Goal: Task Accomplishment & Management: Complete application form

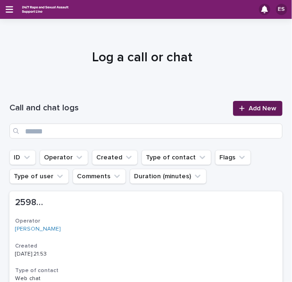
click at [243, 103] on link "Add New" at bounding box center [258, 108] width 50 height 15
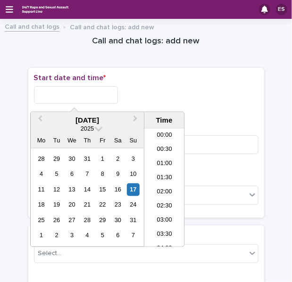
scroll to position [561, 0]
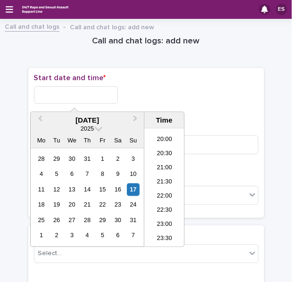
click at [96, 95] on input "text" at bounding box center [76, 94] width 84 height 17
click at [167, 196] on li "22:00" at bounding box center [164, 197] width 40 height 14
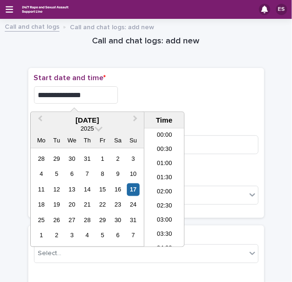
click at [99, 95] on input "**********" at bounding box center [76, 94] width 84 height 17
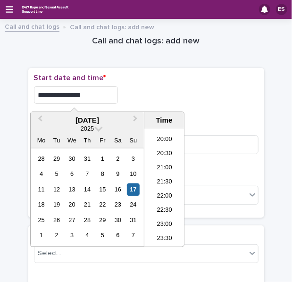
type input "**********"
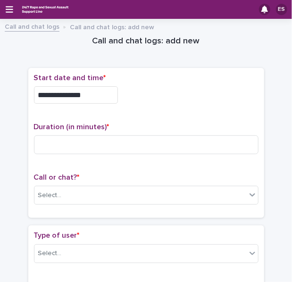
click at [162, 85] on div "**********" at bounding box center [146, 93] width 225 height 38
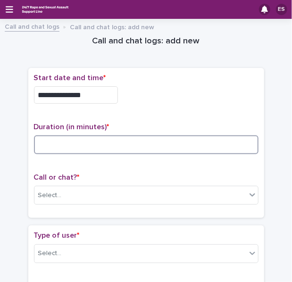
click at [74, 148] on input at bounding box center [146, 144] width 225 height 19
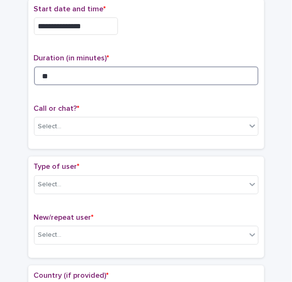
scroll to position [70, 0]
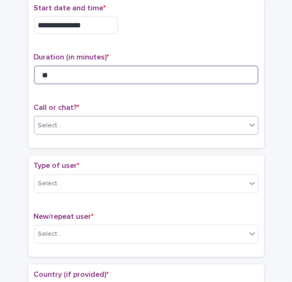
type input "**"
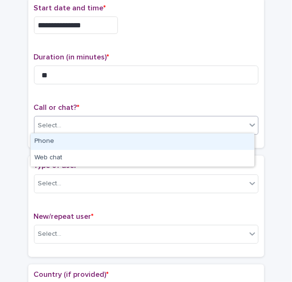
click at [55, 126] on div "Select..." at bounding box center [50, 126] width 24 height 10
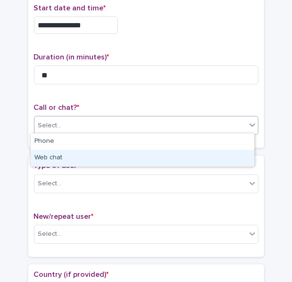
click at [53, 155] on div "Web chat" at bounding box center [143, 158] width 224 height 17
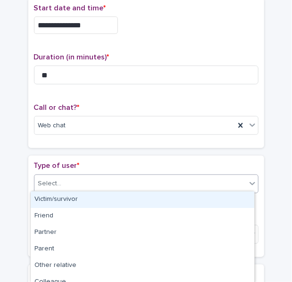
click at [63, 179] on div "Select..." at bounding box center [140, 184] width 212 height 16
click at [65, 200] on div "Victim/survivor" at bounding box center [143, 200] width 224 height 17
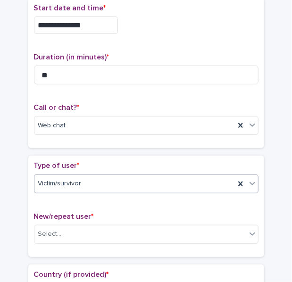
scroll to position [140, 0]
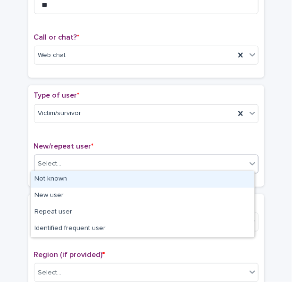
click at [56, 168] on div "Select..." at bounding box center [140, 164] width 212 height 16
click at [66, 176] on div "Not known" at bounding box center [143, 179] width 224 height 17
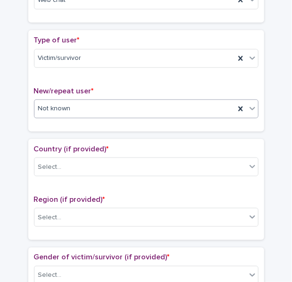
scroll to position [196, 0]
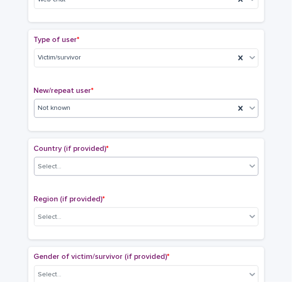
click at [51, 168] on div "Select..." at bounding box center [50, 167] width 24 height 10
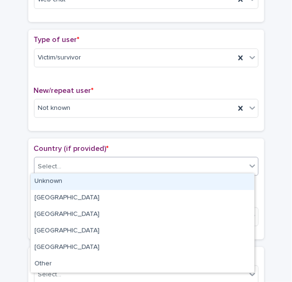
click at [67, 181] on div "Unknown" at bounding box center [143, 182] width 224 height 17
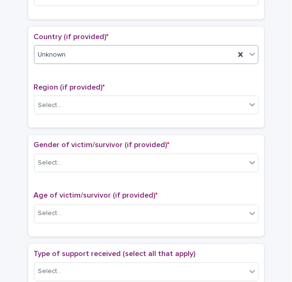
scroll to position [308, 0]
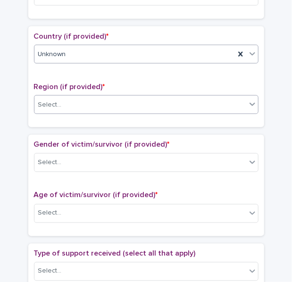
click at [44, 105] on div "Select..." at bounding box center [50, 105] width 24 height 10
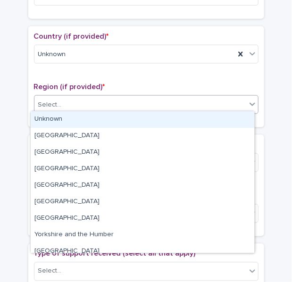
click at [72, 122] on div "Unknown" at bounding box center [143, 119] width 224 height 17
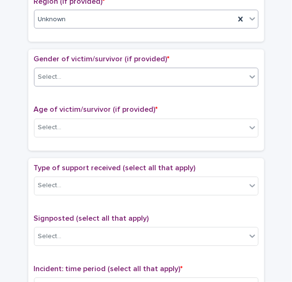
scroll to position [394, 0]
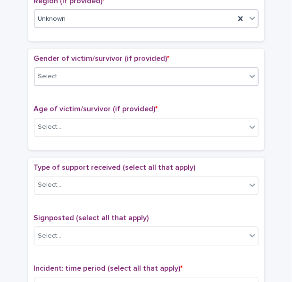
click at [64, 73] on div "Select..." at bounding box center [140, 77] width 212 height 16
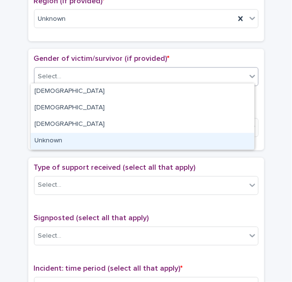
click at [49, 142] on div "Unknown" at bounding box center [143, 141] width 224 height 17
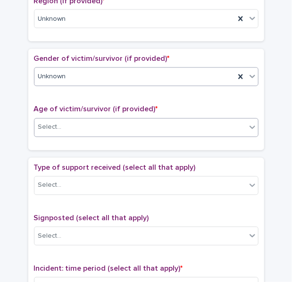
click at [45, 123] on div "Select..." at bounding box center [50, 128] width 24 height 10
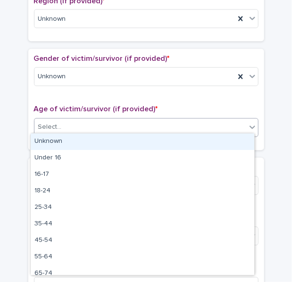
click at [71, 134] on div "Unknown" at bounding box center [143, 141] width 224 height 17
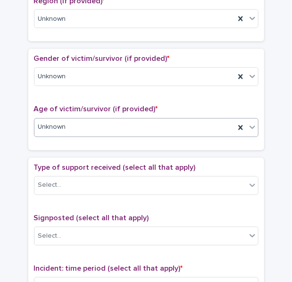
scroll to position [466, 0]
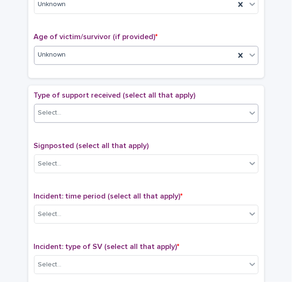
click at [54, 108] on div "Select..." at bounding box center [50, 113] width 24 height 10
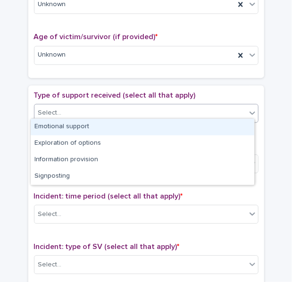
click at [77, 122] on div "Emotional support" at bounding box center [143, 127] width 224 height 17
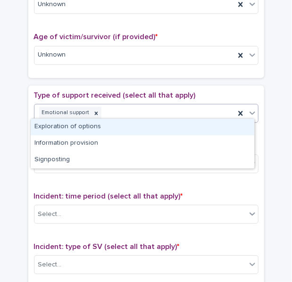
click at [161, 105] on div "Emotional support" at bounding box center [134, 113] width 200 height 17
click at [80, 125] on div "Exploration of options" at bounding box center [143, 127] width 224 height 17
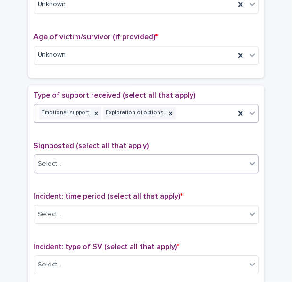
click at [49, 166] on div "Select..." at bounding box center [140, 164] width 212 height 16
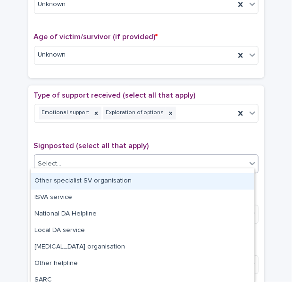
scroll to position [13, 0]
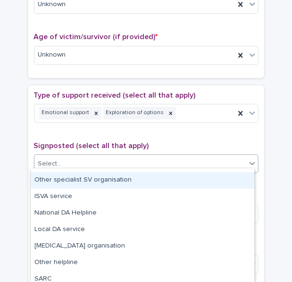
click at [66, 183] on div "Other specialist SV organisation" at bounding box center [143, 180] width 224 height 17
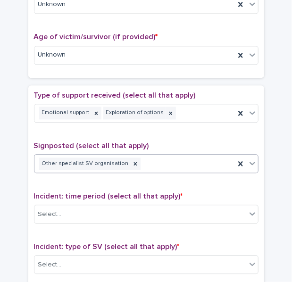
scroll to position [587, 0]
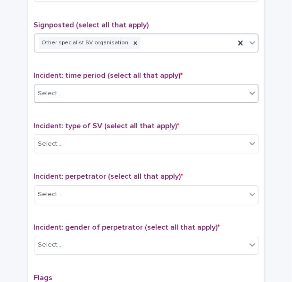
click at [75, 86] on div "Select..." at bounding box center [140, 94] width 212 height 16
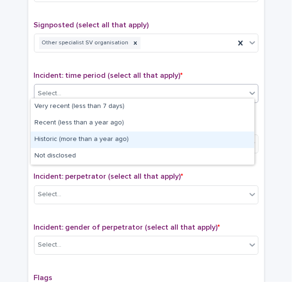
click at [62, 139] on div "Historic (more than a year ago)" at bounding box center [143, 140] width 224 height 17
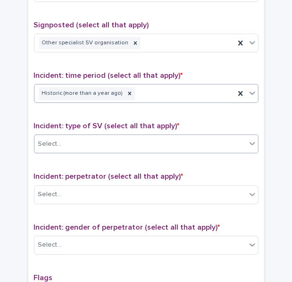
click at [60, 142] on div "Select..." at bounding box center [140, 144] width 212 height 16
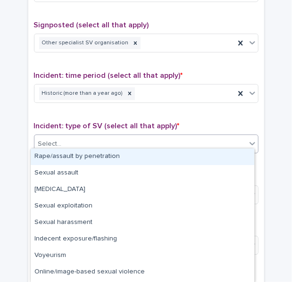
click at [70, 152] on div "Rape/assault by penetration" at bounding box center [143, 157] width 224 height 17
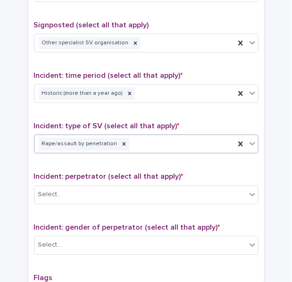
scroll to position [663, 0]
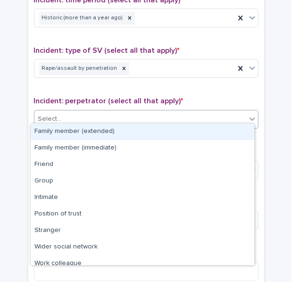
click at [63, 114] on input "text" at bounding box center [63, 118] width 1 height 9
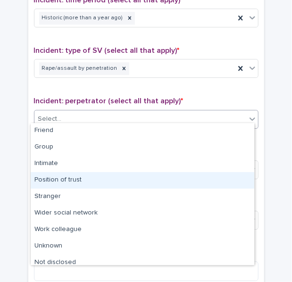
scroll to position [40, 0]
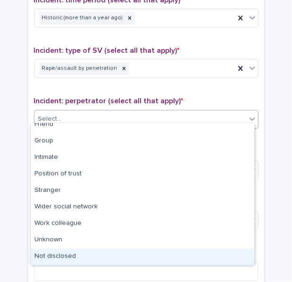
click at [72, 256] on div "Not disclosed" at bounding box center [143, 257] width 224 height 17
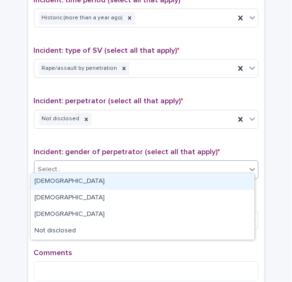
click at [68, 163] on div "Select..." at bounding box center [140, 170] width 212 height 16
click at [75, 180] on div "[DEMOGRAPHIC_DATA]" at bounding box center [143, 182] width 224 height 17
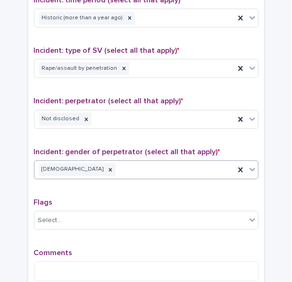
scroll to position [766, 0]
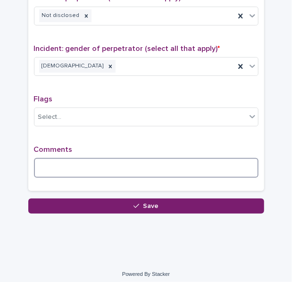
click at [55, 158] on textarea at bounding box center [146, 168] width 225 height 20
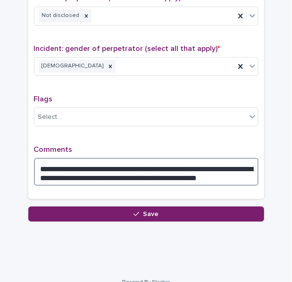
click at [92, 173] on textarea "**********" at bounding box center [146, 172] width 225 height 28
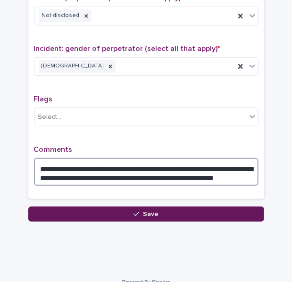
type textarea "**********"
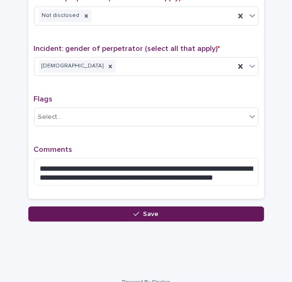
click at [93, 207] on button "Save" at bounding box center [146, 214] width 236 height 15
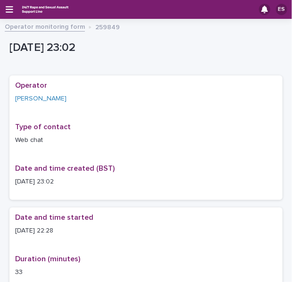
click at [8, 4] on div "ES" at bounding box center [146, 9] width 292 height 19
click at [8, 8] on icon "button" at bounding box center [10, 9] width 8 height 8
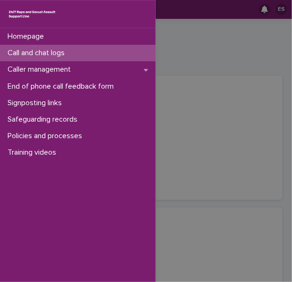
click at [31, 56] on p "Call and chat logs" at bounding box center [38, 53] width 68 height 9
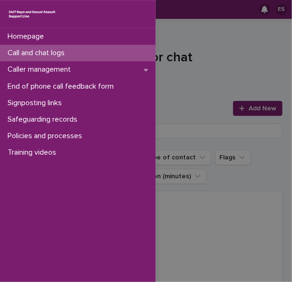
click at [172, 72] on div "Homepage Call and chat logs Caller management End of phone call feedback form S…" at bounding box center [146, 141] width 292 height 282
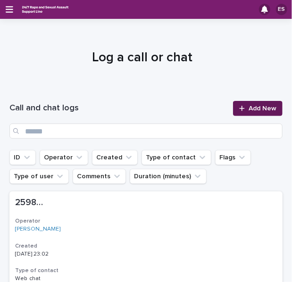
click at [239, 110] on icon at bounding box center [241, 108] width 5 height 5
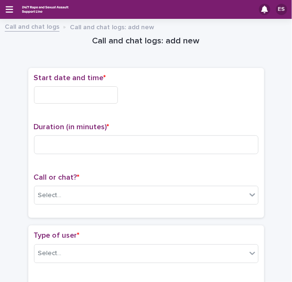
click at [95, 97] on input "text" at bounding box center [76, 94] width 84 height 17
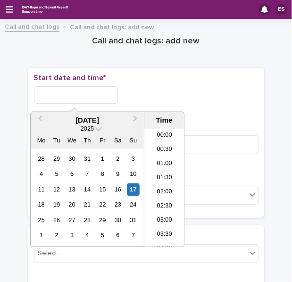
scroll to position [561, 0]
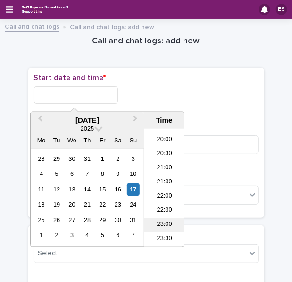
click at [160, 221] on li "23:00" at bounding box center [164, 225] width 40 height 14
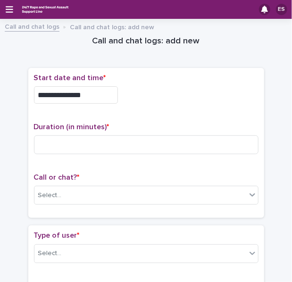
click at [97, 96] on input "**********" at bounding box center [76, 94] width 84 height 17
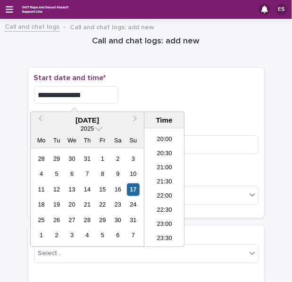
type input "**********"
click at [167, 99] on div "**********" at bounding box center [146, 94] width 225 height 17
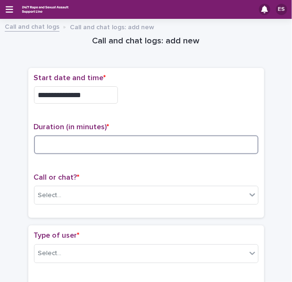
click at [58, 139] on input at bounding box center [146, 144] width 225 height 19
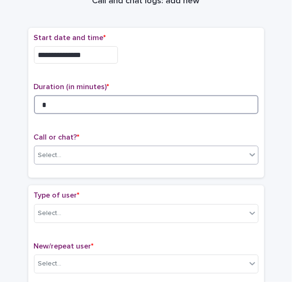
type input "*"
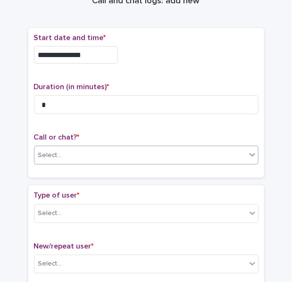
click at [52, 153] on div "Select..." at bounding box center [50, 155] width 24 height 10
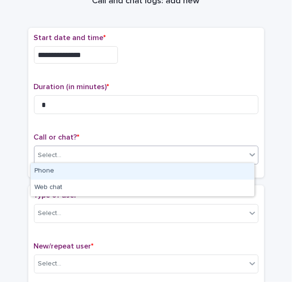
click at [71, 172] on div "Phone" at bounding box center [143, 171] width 224 height 17
click at [57, 151] on div "Phone" at bounding box center [134, 156] width 200 height 16
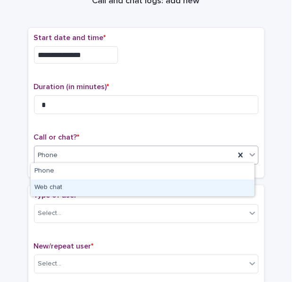
click at [60, 184] on div "Web chat" at bounding box center [143, 188] width 224 height 17
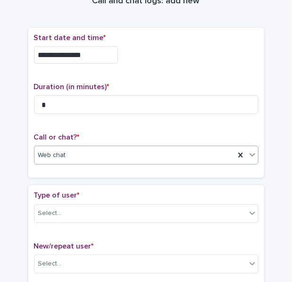
scroll to position [86, 0]
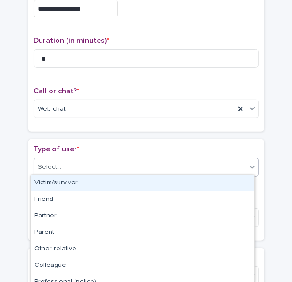
click at [56, 162] on div "Select..." at bounding box center [50, 167] width 24 height 10
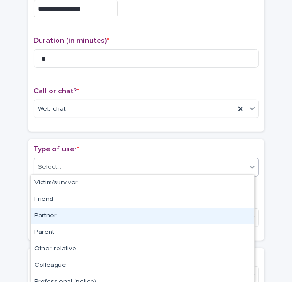
scroll to position [140, 0]
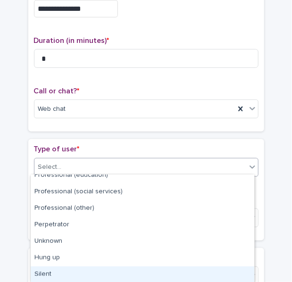
click at [45, 268] on div "Silent" at bounding box center [143, 275] width 224 height 17
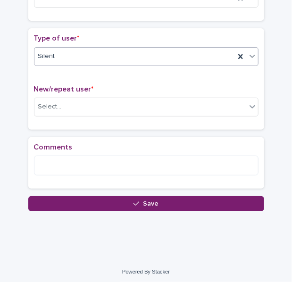
scroll to position [198, 0]
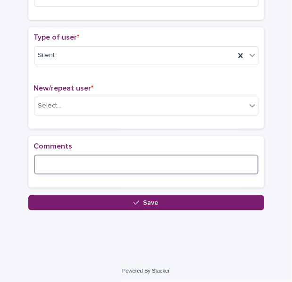
click at [61, 155] on textarea at bounding box center [146, 165] width 225 height 20
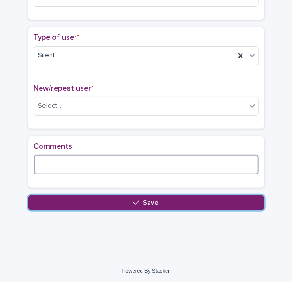
click at [61, 155] on textarea at bounding box center [146, 165] width 225 height 20
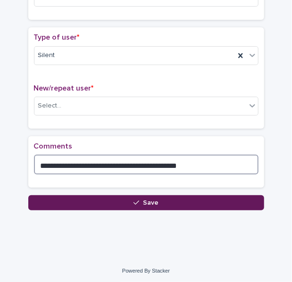
type textarea "**********"
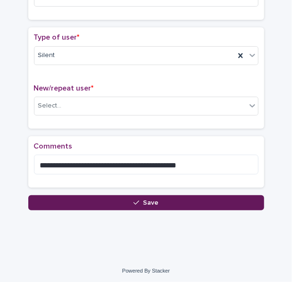
click at [72, 198] on button "Save" at bounding box center [146, 202] width 236 height 15
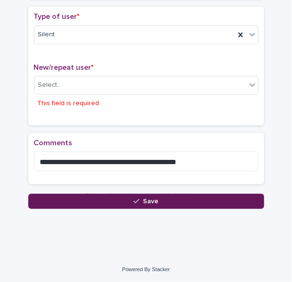
scroll to position [222, 0]
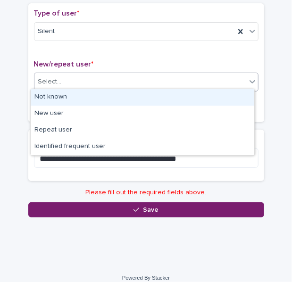
click at [65, 88] on div "Select..." at bounding box center [146, 82] width 225 height 19
click at [66, 95] on div "Not known" at bounding box center [143, 97] width 224 height 17
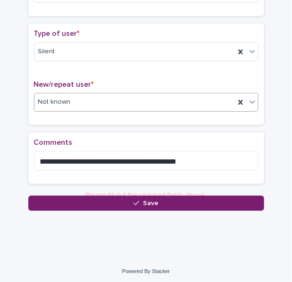
scroll to position [198, 0]
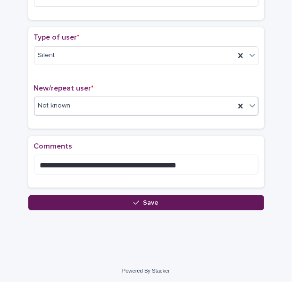
click at [70, 207] on button "Save" at bounding box center [146, 202] width 236 height 15
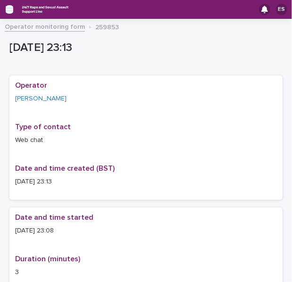
click at [8, 10] on icon "button" at bounding box center [10, 9] width 8 height 7
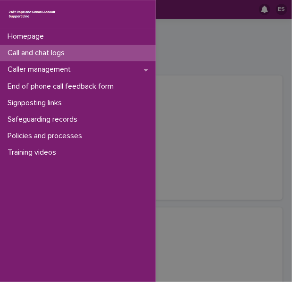
click at [31, 51] on p "Call and chat logs" at bounding box center [38, 53] width 68 height 9
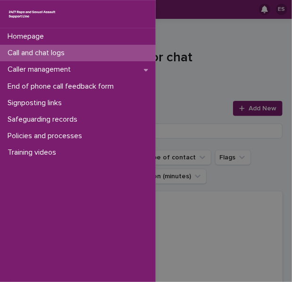
click at [200, 69] on div "Homepage Call and chat logs Caller management End of phone call feedback form S…" at bounding box center [146, 141] width 292 height 282
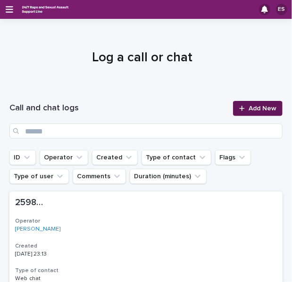
click at [252, 109] on span "Add New" at bounding box center [263, 108] width 28 height 7
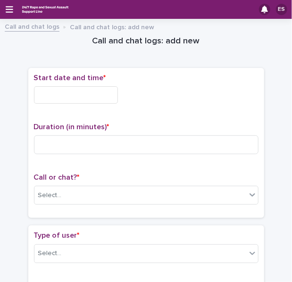
click at [65, 87] on input "text" at bounding box center [76, 94] width 84 height 17
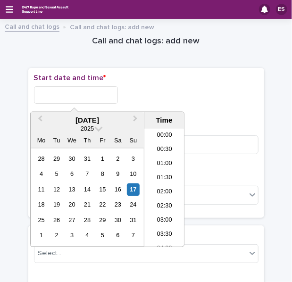
scroll to position [561, 0]
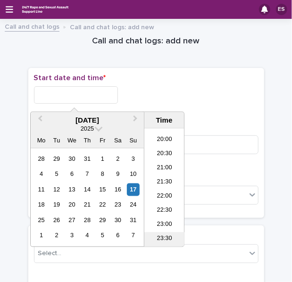
click at [160, 236] on li "23:30" at bounding box center [164, 240] width 40 height 14
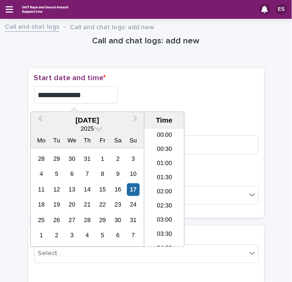
click at [95, 98] on input "**********" at bounding box center [76, 94] width 84 height 17
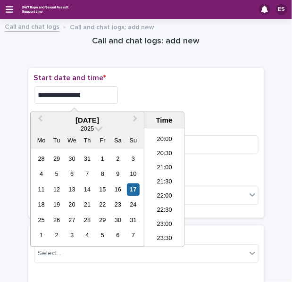
type input "**********"
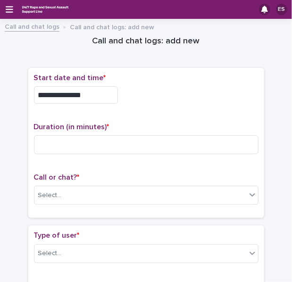
click at [188, 45] on h1 "Call and chat logs: add new" at bounding box center [146, 41] width 236 height 11
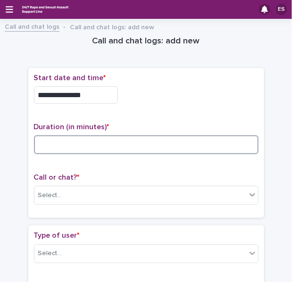
click at [82, 135] on input at bounding box center [146, 144] width 225 height 19
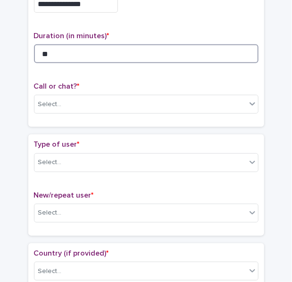
scroll to position [92, 0]
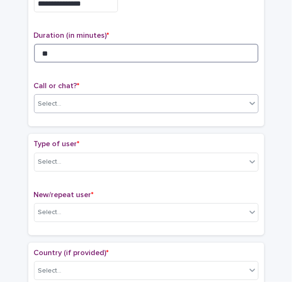
type input "**"
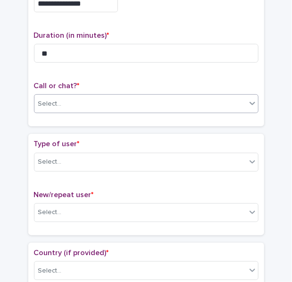
click at [50, 103] on div "Select..." at bounding box center [50, 104] width 24 height 10
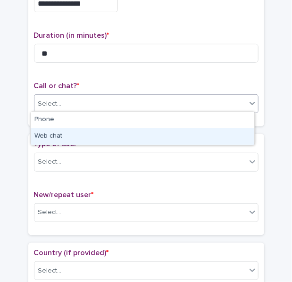
click at [58, 129] on div "Web chat" at bounding box center [143, 136] width 224 height 17
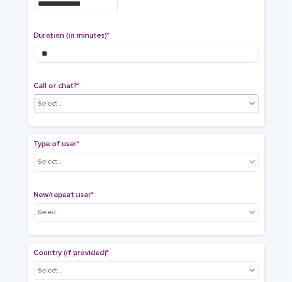
scroll to position [112, 0]
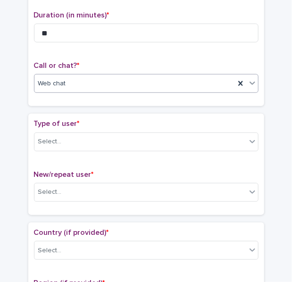
click at [60, 129] on div "Type of user * Select..." at bounding box center [146, 138] width 225 height 39
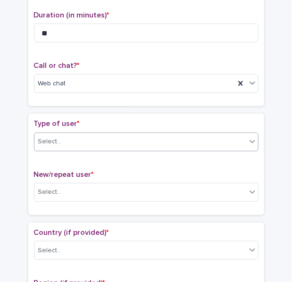
click at [73, 148] on div "Select..." at bounding box center [146, 142] width 225 height 19
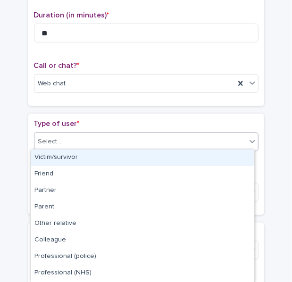
click at [67, 159] on div "Victim/survivor" at bounding box center [143, 158] width 224 height 17
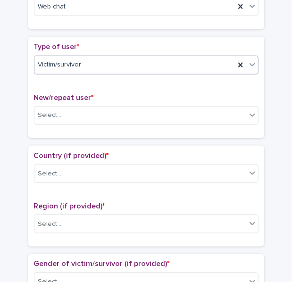
scroll to position [189, 0]
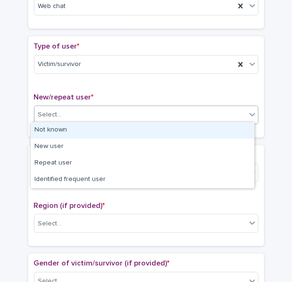
click at [45, 115] on div "Select..." at bounding box center [50, 115] width 24 height 10
click at [67, 132] on div "Not known" at bounding box center [143, 130] width 224 height 17
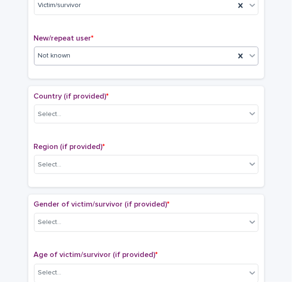
scroll to position [250, 0]
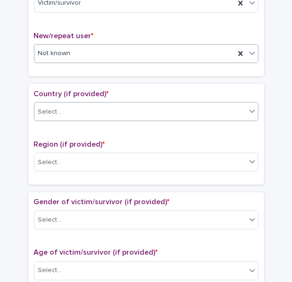
click at [63, 110] on div "Select..." at bounding box center [140, 112] width 212 height 16
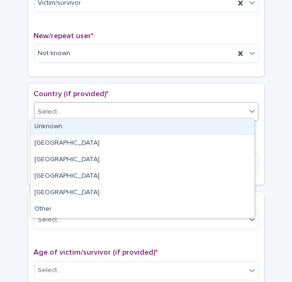
click at [69, 119] on div "Unknown" at bounding box center [143, 127] width 224 height 17
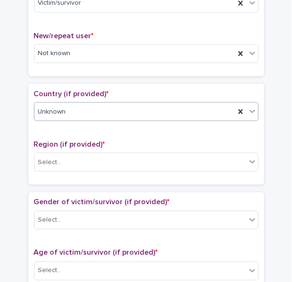
scroll to position [289, 0]
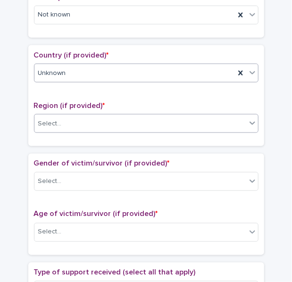
click at [60, 121] on div "Select..." at bounding box center [140, 124] width 212 height 16
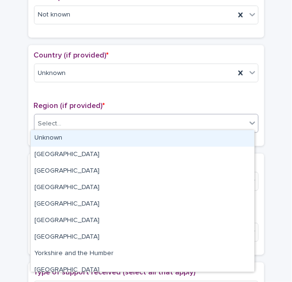
click at [75, 133] on div "Unknown" at bounding box center [143, 138] width 224 height 17
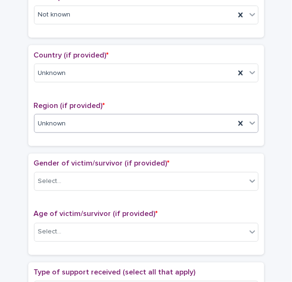
scroll to position [345, 0]
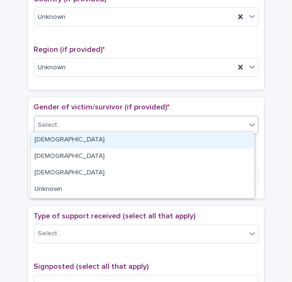
click at [56, 121] on div "Select..." at bounding box center [50, 126] width 24 height 10
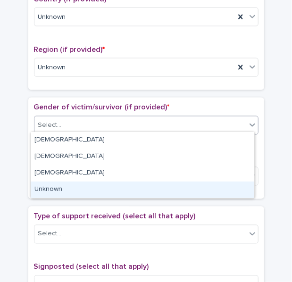
click at [58, 183] on div "Unknown" at bounding box center [143, 190] width 224 height 17
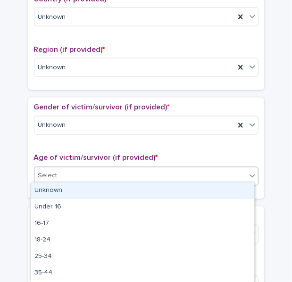
click at [63, 176] on input "text" at bounding box center [63, 175] width 1 height 9
click at [72, 189] on div "Unknown" at bounding box center [143, 191] width 224 height 17
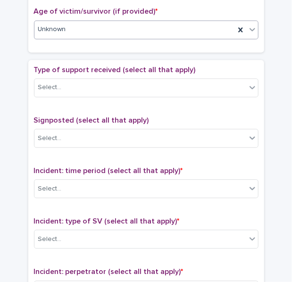
scroll to position [497, 0]
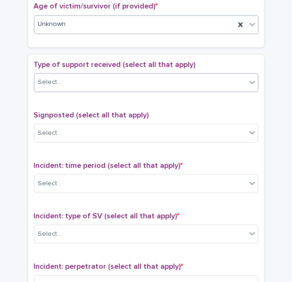
click at [57, 80] on div "Select..." at bounding box center [140, 83] width 212 height 16
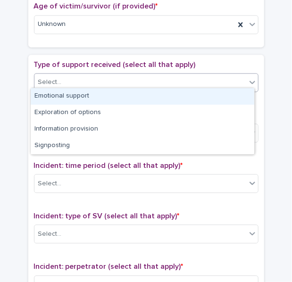
click at [73, 97] on div "Emotional support" at bounding box center [143, 96] width 224 height 17
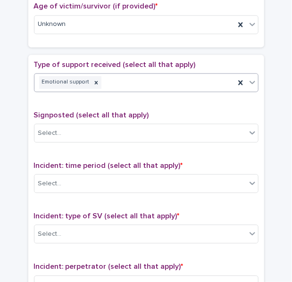
click at [149, 76] on div "Emotional support" at bounding box center [134, 82] width 200 height 17
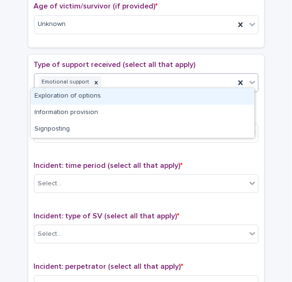
click at [93, 96] on div "Exploration of options" at bounding box center [143, 96] width 224 height 17
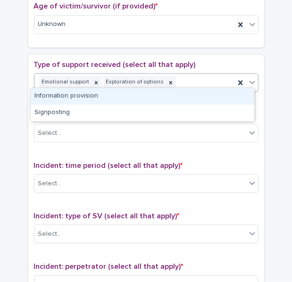
click at [188, 83] on div "Emotional support Exploration of options" at bounding box center [134, 82] width 200 height 17
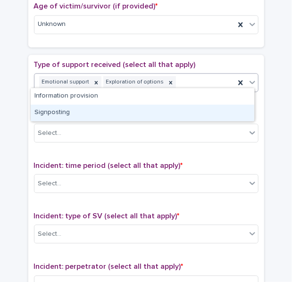
click at [58, 116] on div "Signposting" at bounding box center [143, 113] width 224 height 17
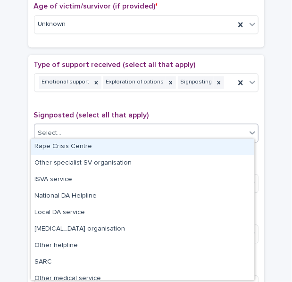
click at [81, 134] on div "Select..." at bounding box center [140, 133] width 212 height 16
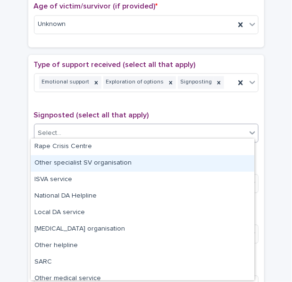
click at [80, 162] on div "Other specialist SV organisation" at bounding box center [143, 163] width 224 height 17
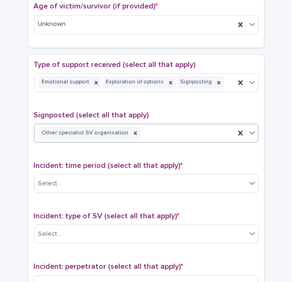
scroll to position [576, 0]
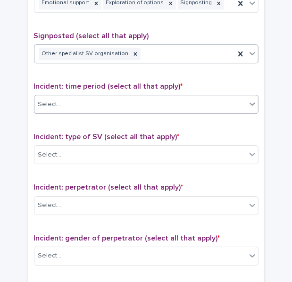
click at [74, 104] on div "Select..." at bounding box center [140, 105] width 212 height 16
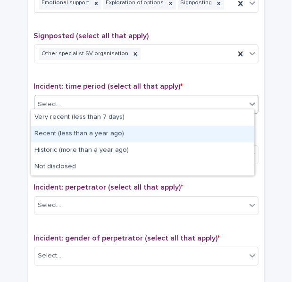
click at [69, 134] on div "Recent (less than a year ago)" at bounding box center [143, 134] width 224 height 17
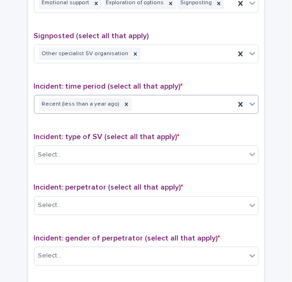
scroll to position [606, 0]
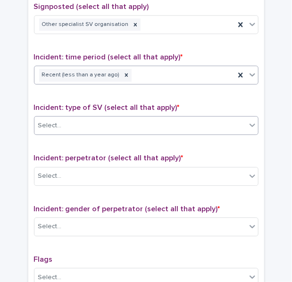
click at [62, 123] on div "Select..." at bounding box center [140, 126] width 212 height 16
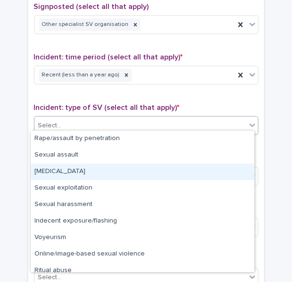
scroll to position [24, 0]
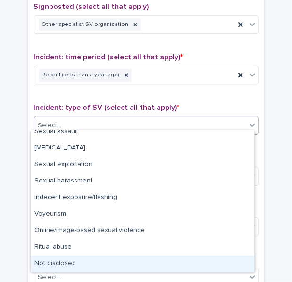
click at [48, 265] on div "Not disclosed" at bounding box center [143, 264] width 224 height 17
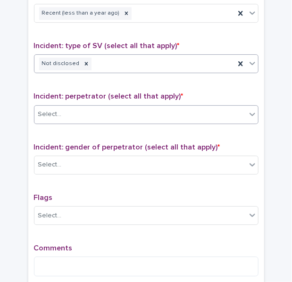
scroll to position [668, 0]
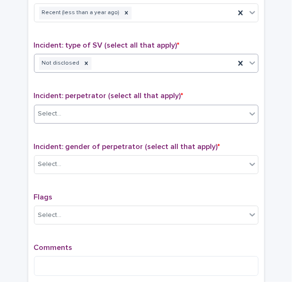
click at [69, 106] on div "Select..." at bounding box center [140, 114] width 212 height 16
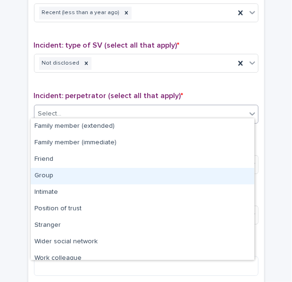
scroll to position [0, 0]
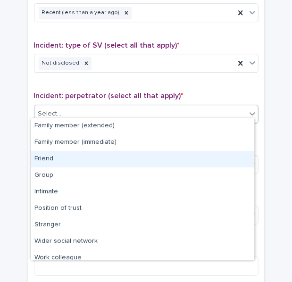
click at [67, 156] on div "Friend" at bounding box center [143, 159] width 224 height 17
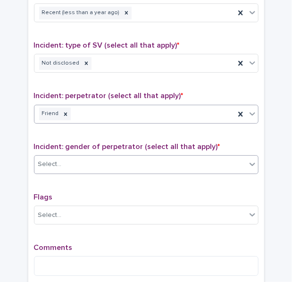
click at [67, 157] on div "Select..." at bounding box center [140, 165] width 212 height 16
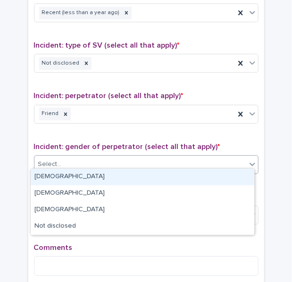
click at [69, 177] on div "[DEMOGRAPHIC_DATA]" at bounding box center [143, 177] width 224 height 17
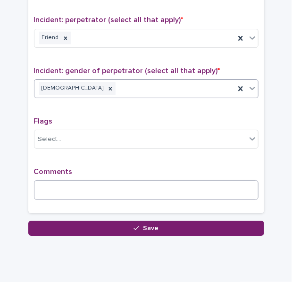
scroll to position [744, 0]
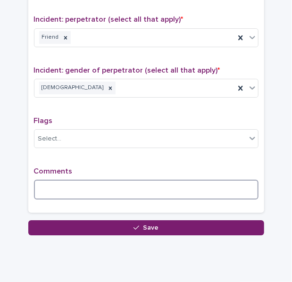
click at [63, 180] on textarea at bounding box center [146, 190] width 225 height 20
click at [53, 183] on textarea "**********" at bounding box center [146, 190] width 225 height 20
click at [125, 182] on textarea "**********" at bounding box center [146, 190] width 225 height 20
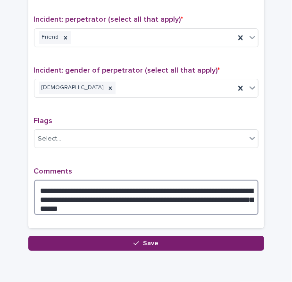
scroll to position [781, 0]
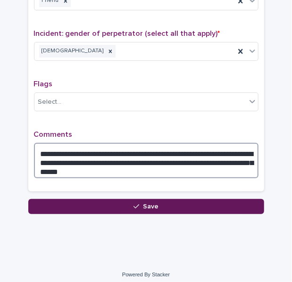
type textarea "**********"
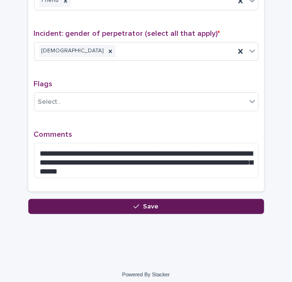
click at [103, 204] on button "Save" at bounding box center [146, 206] width 236 height 15
